Goal: Find specific page/section: Find specific page/section

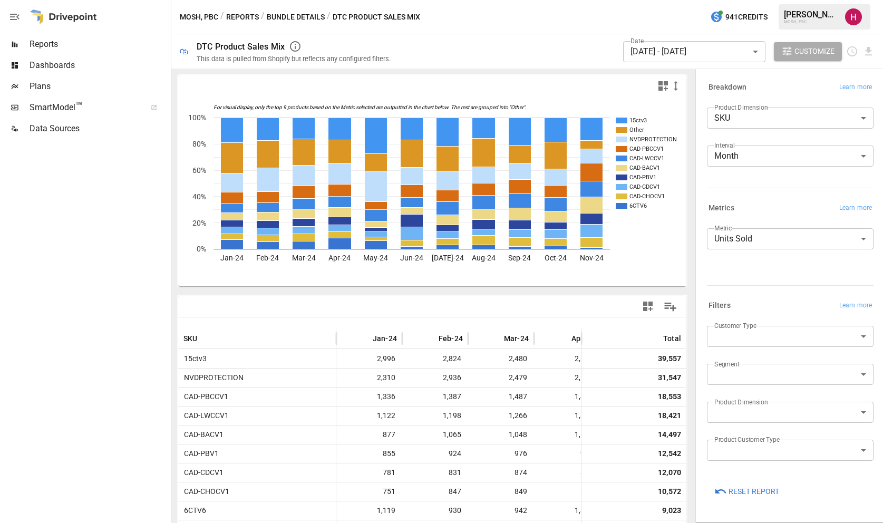
click at [54, 85] on span "Plans" at bounding box center [99, 86] width 139 height 13
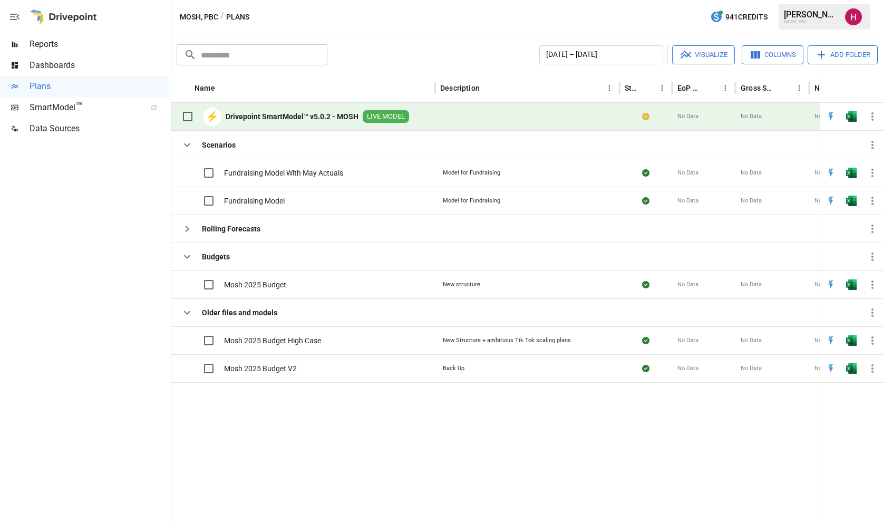
click at [277, 113] on b "Drivepoint SmartModel™ v5.0.2 - MOSH" at bounding box center [292, 116] width 133 height 11
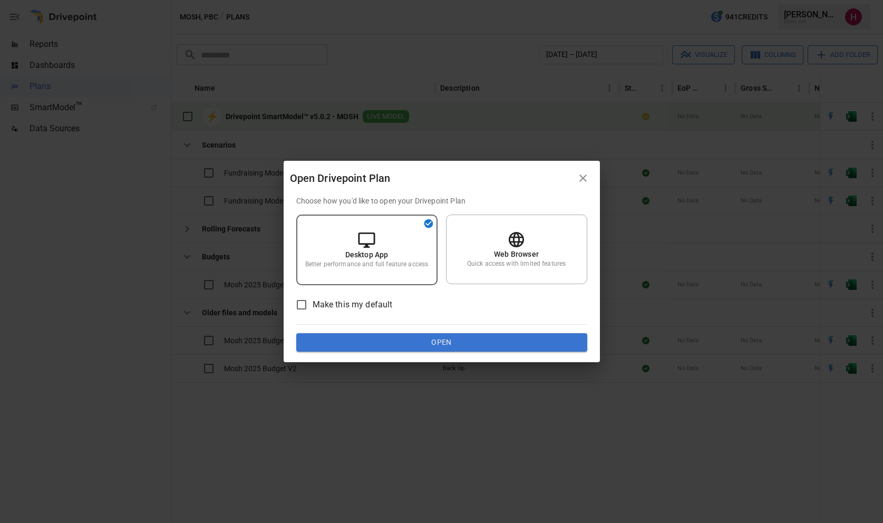
click at [277, 113] on div "Open Drivepoint Plan Choose how you'd like to open your Drivepoint Plan Desktop…" at bounding box center [441, 261] width 883 height 523
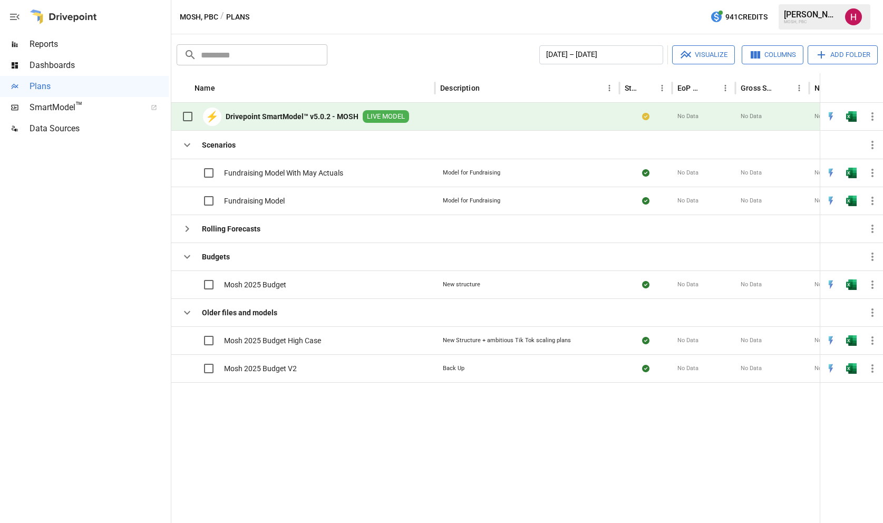
click at [277, 113] on b "Drivepoint SmartModel™ v5.0.2 - MOSH" at bounding box center [292, 116] width 133 height 11
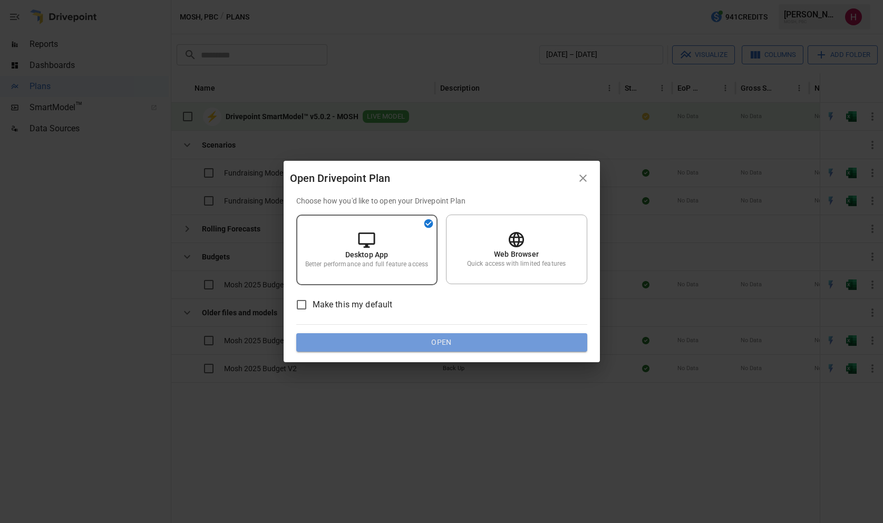
click at [404, 340] on button "Open" at bounding box center [441, 342] width 291 height 19
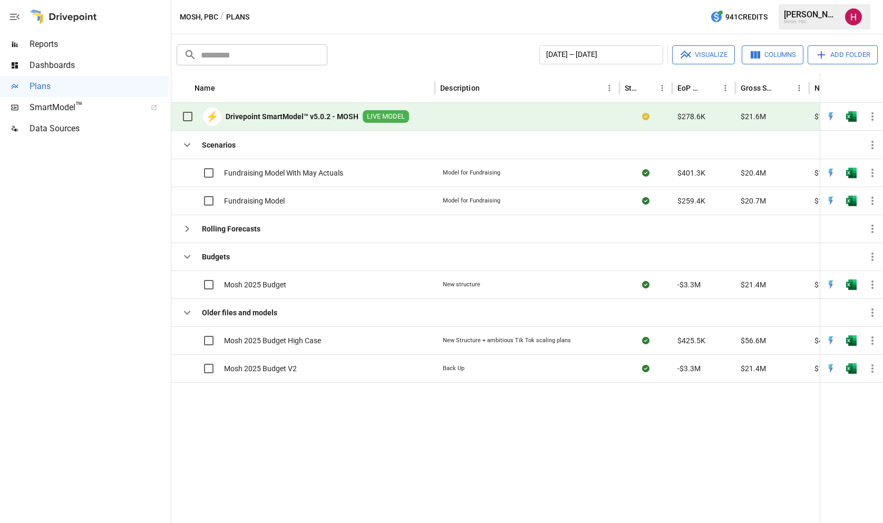
click at [373, 118] on span "LIVE MODEL" at bounding box center [386, 117] width 46 height 10
click at [307, 115] on b "Drivepoint SmartModel™ v5.0.2 - MOSH" at bounding box center [292, 116] width 133 height 11
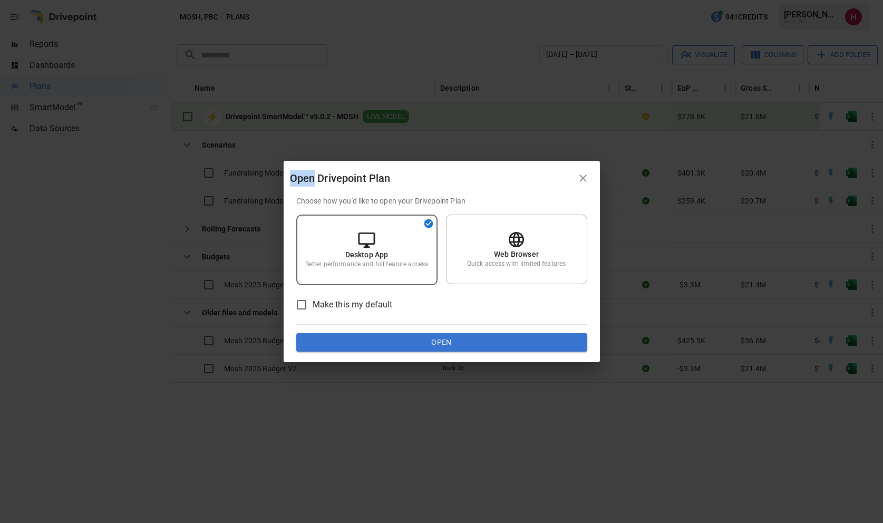
click at [307, 115] on div "Open Drivepoint Plan Choose how you'd like to open your Drivepoint Plan Desktop…" at bounding box center [441, 261] width 883 height 523
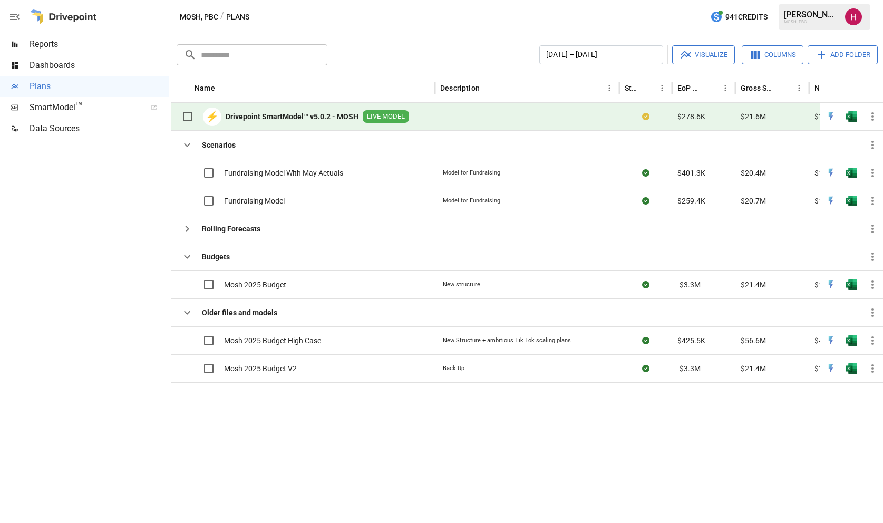
click at [306, 119] on b "Drivepoint SmartModel™ v5.0.2 - MOSH" at bounding box center [292, 116] width 133 height 11
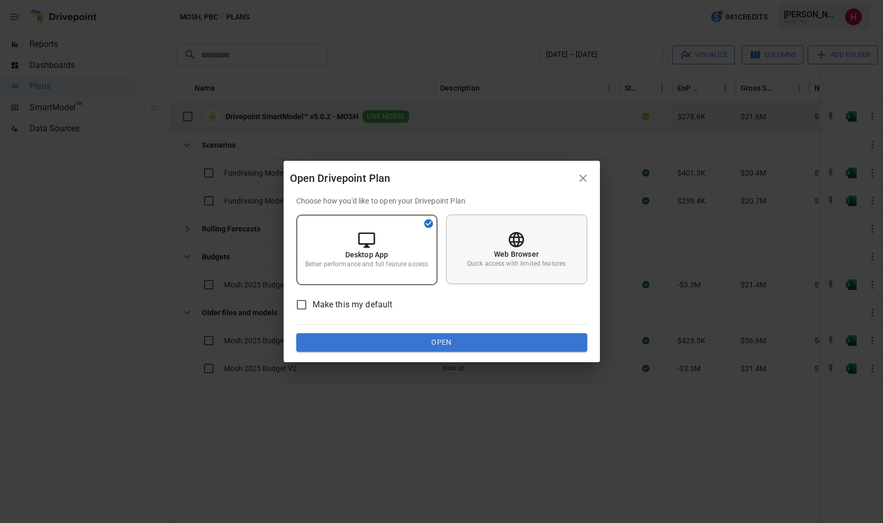
click at [502, 242] on div "Web Browser Quick access with limited features" at bounding box center [516, 249] width 141 height 70
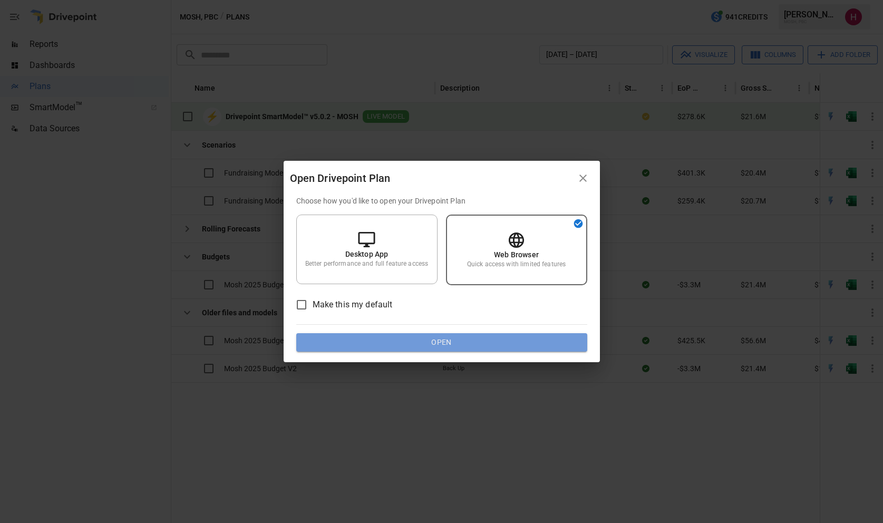
click at [449, 342] on button "Open" at bounding box center [441, 342] width 291 height 19
